Goal: Check status

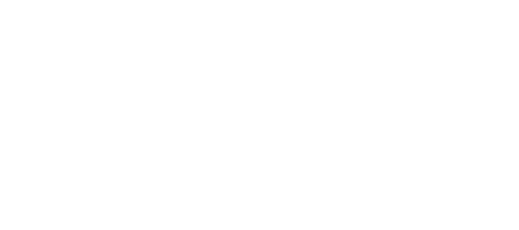
select select "Unidad 4"
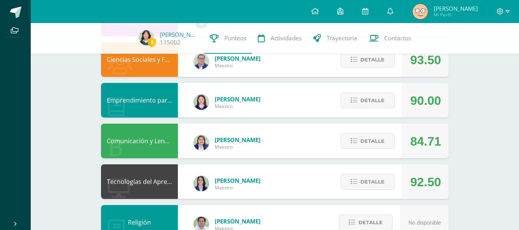
scroll to position [175, 0]
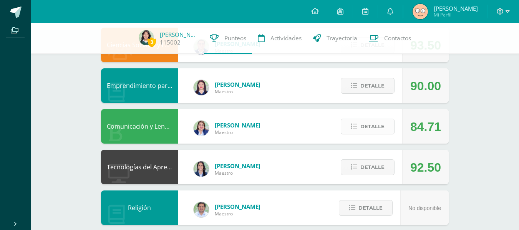
click at [380, 127] on span "Detalle" at bounding box center [372, 126] width 24 height 14
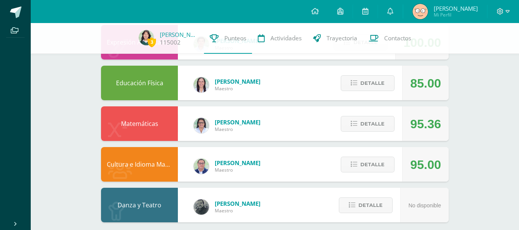
scroll to position [793, 0]
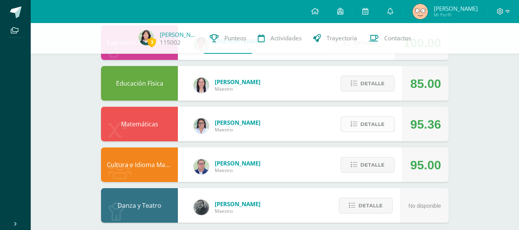
click at [369, 121] on span "Detalle" at bounding box center [372, 124] width 24 height 14
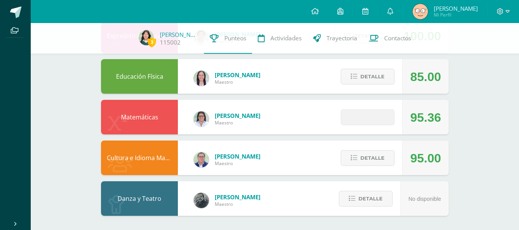
scroll to position [801, 0]
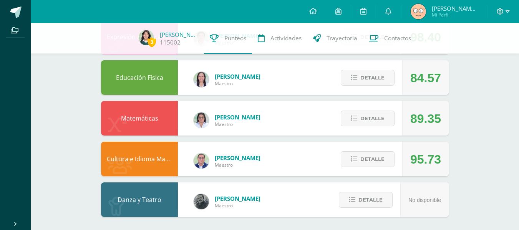
scroll to position [507, 0]
